Goal: Book appointment/travel/reservation

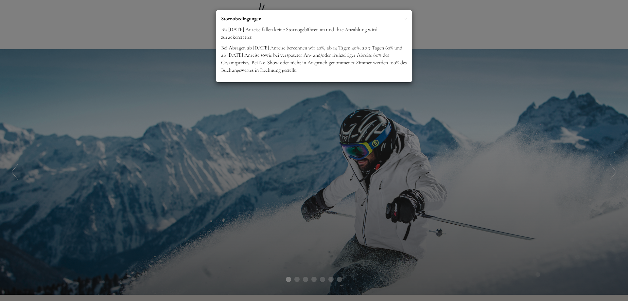
click at [300, 278] on div "× Stornobedingungen Bis drei Wochen vor Anreise fallen keine Stornogebühren an …" at bounding box center [314, 150] width 628 height 301
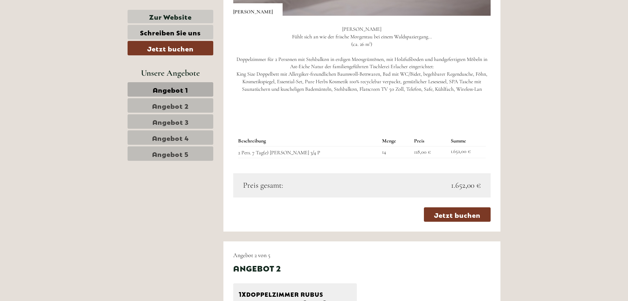
scroll to position [634, 0]
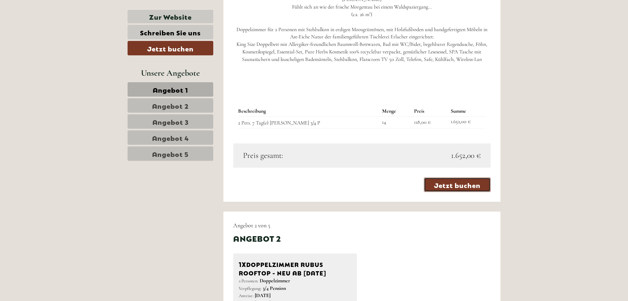
click at [445, 189] on link "Jetzt buchen" at bounding box center [457, 184] width 67 height 14
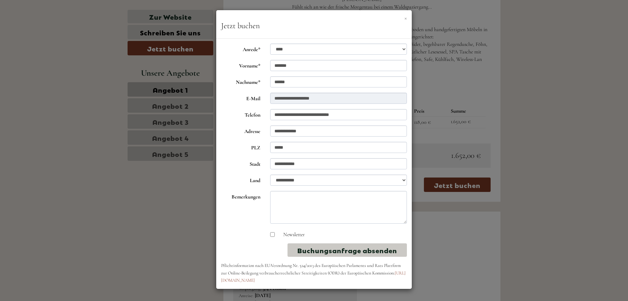
click at [406, 18] on button "×" at bounding box center [405, 17] width 3 height 7
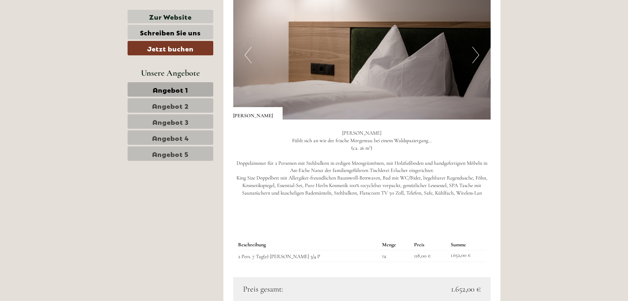
scroll to position [367, 0]
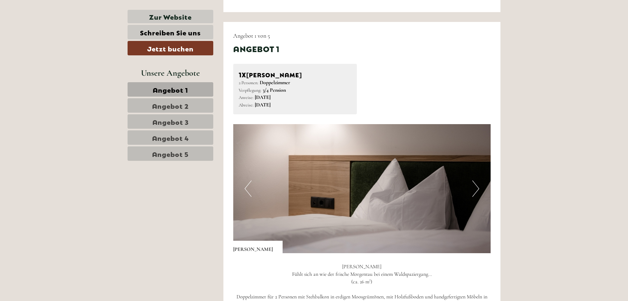
click at [257, 74] on div "1x Doppelzimmer SILVA" at bounding box center [295, 73] width 113 height 9
click at [257, 50] on div "Angebot 1" at bounding box center [256, 48] width 46 height 11
click at [258, 41] on div "Angebot 1 von 5 Angebot 1 1x Doppelzimmer SILVA 2 Personen: Doppelzimmer Verpfl…" at bounding box center [361, 245] width 277 height 447
click at [180, 88] on span "Angebot 1" at bounding box center [170, 89] width 35 height 9
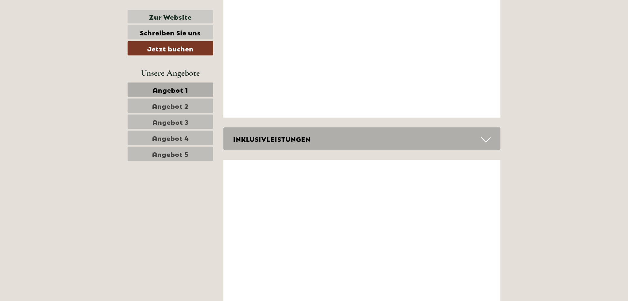
scroll to position [1256, 0]
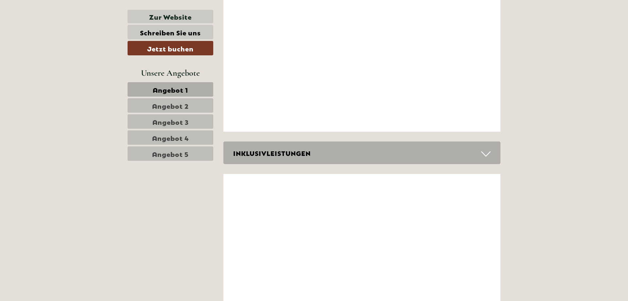
click at [330, 156] on div "INKLUSIVLEISTUNGEN" at bounding box center [361, 152] width 277 height 23
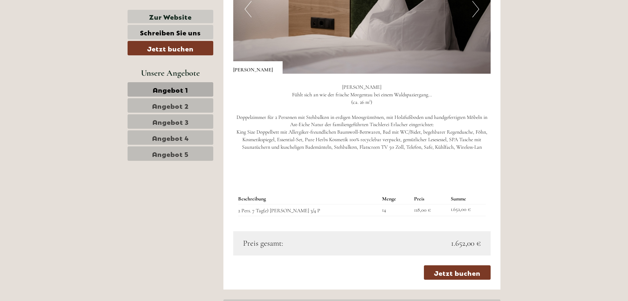
scroll to position [556, 0]
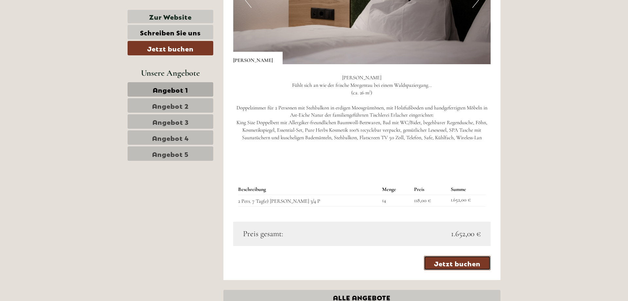
click at [451, 262] on link "Jetzt buchen" at bounding box center [457, 262] width 67 height 14
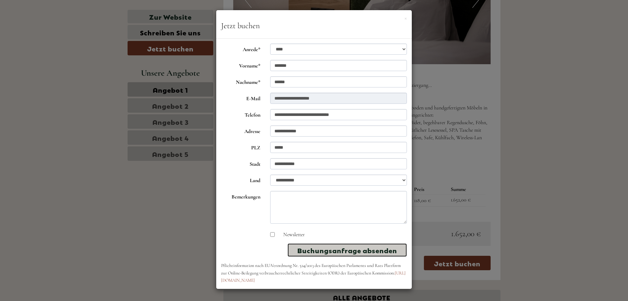
click at [318, 255] on button "Buchungsanfrage absenden" at bounding box center [347, 249] width 119 height 13
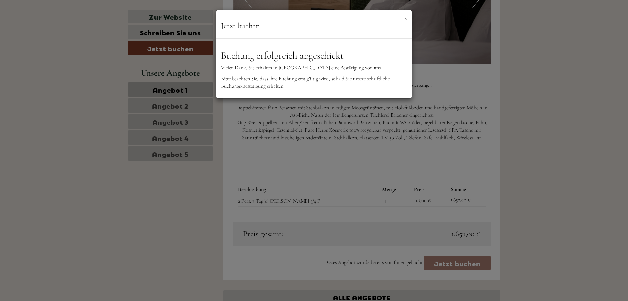
click at [405, 18] on button "×" at bounding box center [405, 17] width 3 height 7
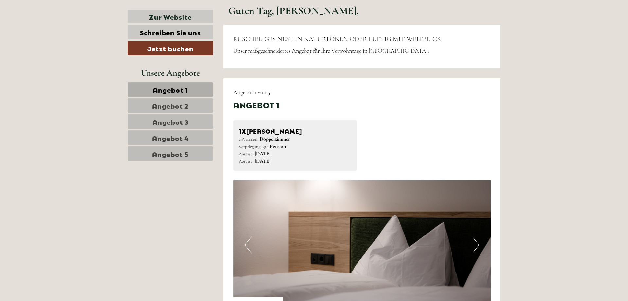
scroll to position [300, 0]
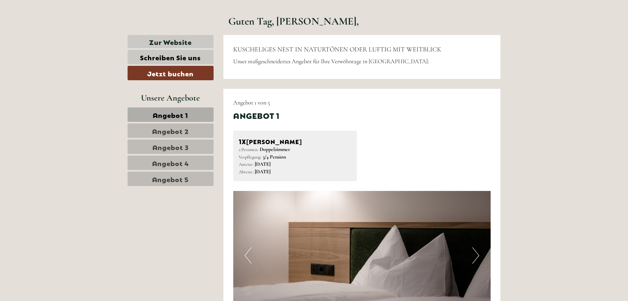
click at [198, 115] on link "Angebot 1" at bounding box center [171, 114] width 86 height 14
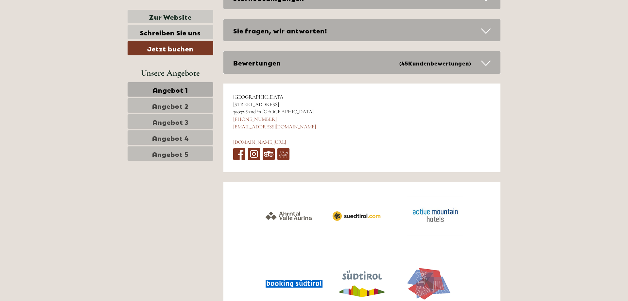
scroll to position [2054, 0]
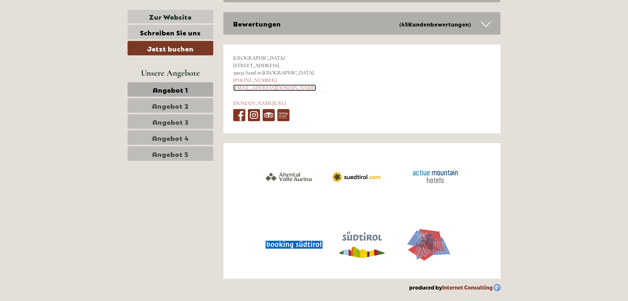
click at [270, 85] on link "[EMAIL_ADDRESS][DOMAIN_NAME]" at bounding box center [274, 87] width 83 height 7
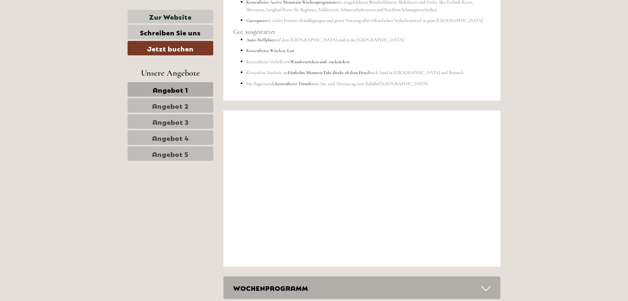
click at [185, 91] on span "Angebot 1" at bounding box center [170, 89] width 35 height 9
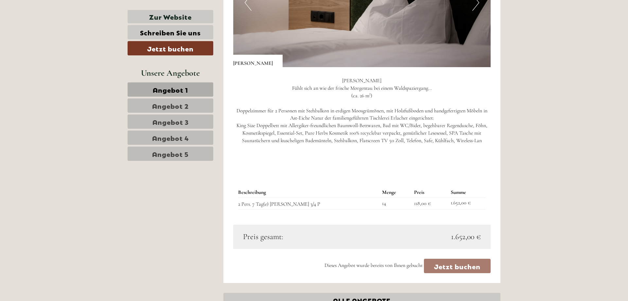
scroll to position [556, 0]
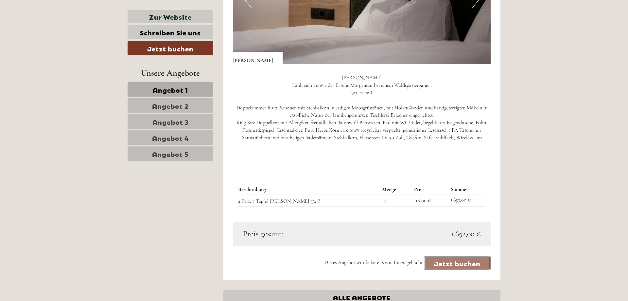
click at [452, 270] on link "Jetzt buchen" at bounding box center [457, 262] width 67 height 14
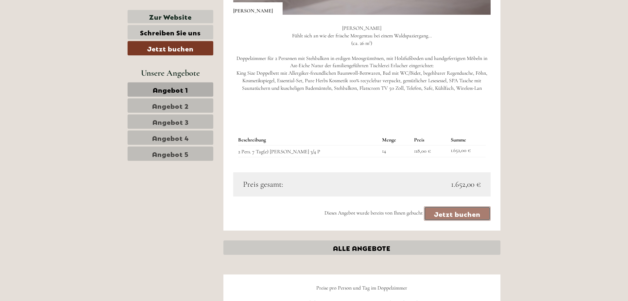
scroll to position [589, 0]
